Goal: Communication & Community: Answer question/provide support

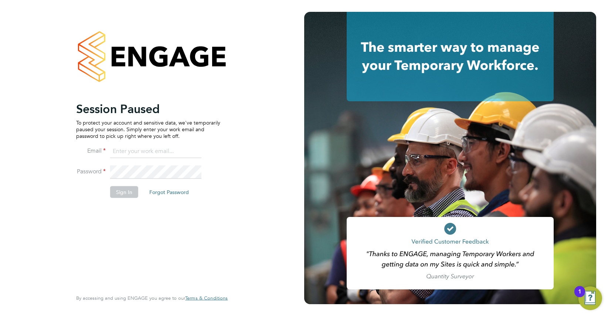
type input "amber@tr2rec.com"
click at [121, 189] on button "Sign In" at bounding box center [124, 192] width 28 height 12
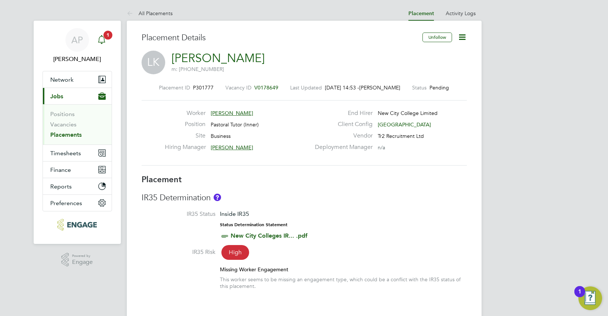
click at [105, 34] on span "1" at bounding box center [108, 35] width 9 height 9
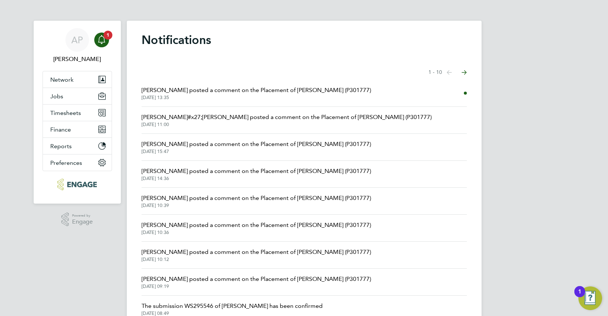
click at [315, 94] on span "[PERSON_NAME] posted a comment on the Placement of [PERSON_NAME] (P301777)" at bounding box center [257, 90] width 230 height 9
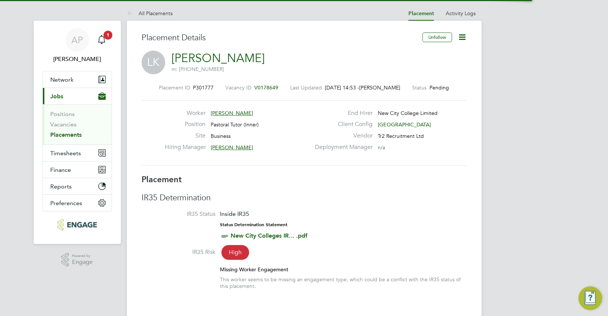
scroll to position [7, 37]
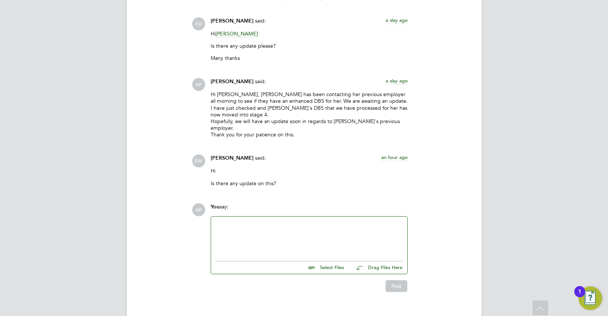
click at [246, 203] on div "You say:" at bounding box center [309, 209] width 197 height 13
click at [235, 221] on div at bounding box center [310, 237] width 188 height 32
click at [253, 221] on div "Hi [PERSON_NAME], Unfortunaltey not" at bounding box center [310, 237] width 188 height 32
drag, startPoint x: 247, startPoint y: 210, endPoint x: 254, endPoint y: 212, distance: 7.4
click at [247, 221] on div "Hi [PERSON_NAME], Unfortunaltey not" at bounding box center [310, 237] width 188 height 32
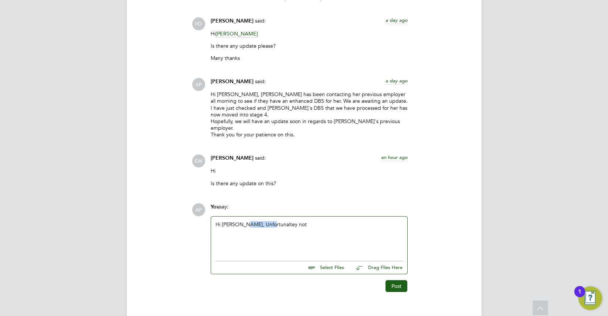
click at [254, 221] on div "Hi [PERSON_NAME], Unfortunaltey not" at bounding box center [310, 237] width 188 height 32
click at [268, 221] on div "Hi [PERSON_NAME], Unfortunaltey not" at bounding box center [310, 237] width 188 height 32
click at [285, 221] on div "Hi [PERSON_NAME], Unfortunatley not" at bounding box center [310, 237] width 188 height 32
click at [242, 221] on div "Hi [PERSON_NAME], Unfortunatley not" at bounding box center [310, 237] width 188 height 32
drag, startPoint x: 278, startPoint y: 235, endPoint x: 276, endPoint y: 231, distance: 4.5
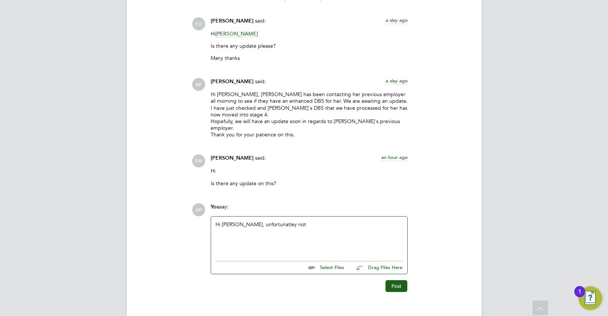
click at [277, 235] on div "Hi [PERSON_NAME], unfortunatley not" at bounding box center [310, 237] width 188 height 32
click at [269, 221] on div "Hi [PERSON_NAME], unfortunatley not" at bounding box center [310, 237] width 188 height 32
click at [290, 221] on div "Hi [PERSON_NAME], unfortunatley not" at bounding box center [310, 237] width 188 height 32
click at [252, 221] on div "Hi [PERSON_NAME], unfortunatley not. The DBS is still in stage 4, [PERSON_NAME]…" at bounding box center [310, 237] width 188 height 32
click at [340, 228] on div "Hi [PERSON_NAME], unfortunately not. The DBS is still in stage 4, [PERSON_NAME]…" at bounding box center [310, 237] width 188 height 32
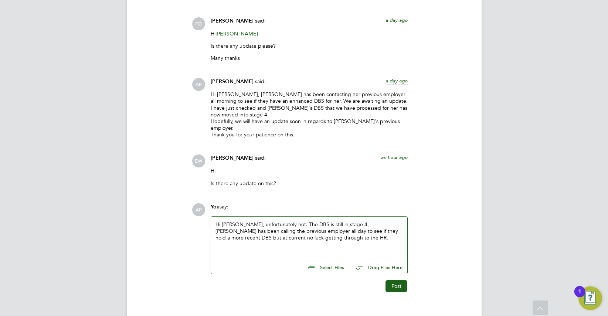
drag, startPoint x: 304, startPoint y: 211, endPoint x: 304, endPoint y: 215, distance: 3.8
click at [304, 221] on div "Hi [PERSON_NAME], unfortunately not. The DBS is still in stage 4, [PERSON_NAME]…" at bounding box center [310, 237] width 188 height 32
click at [356, 235] on div "Hi [PERSON_NAME], unfortunately not. The DBS we have processed is still in stag…" at bounding box center [310, 237] width 188 height 32
click at [347, 226] on div "Hi [PERSON_NAME], unfortunately not. The DBS we have processed is still in stag…" at bounding box center [310, 237] width 188 height 32
click at [345, 225] on div "Hi [PERSON_NAME], unfortunately not. The DBS we have processed is still in stag…" at bounding box center [310, 237] width 188 height 32
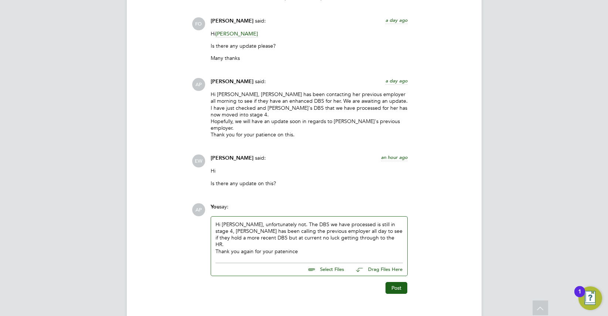
click at [281, 248] on div "Thank you again for your patenince" at bounding box center [310, 251] width 188 height 7
click at [286, 248] on div "Thank you again for your patenince" at bounding box center [310, 251] width 188 height 7
click at [304, 248] on div "Thank you again for your patenince" at bounding box center [310, 251] width 188 height 7
click at [320, 248] on div "Thank you again for your patience" at bounding box center [310, 251] width 188 height 7
click at [396, 282] on button "Post" at bounding box center [397, 288] width 22 height 12
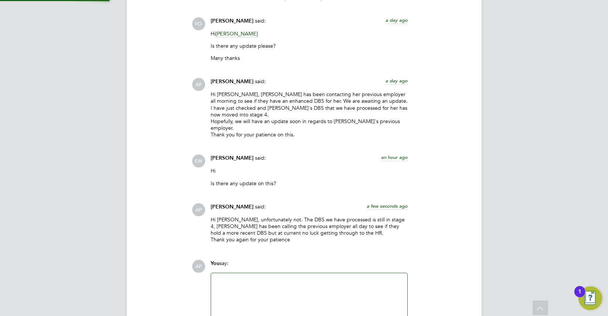
scroll to position [1759, 0]
